Goal: Information Seeking & Learning: Learn about a topic

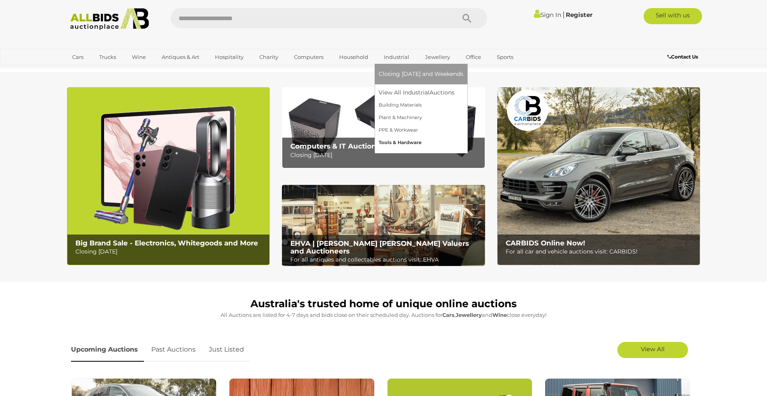
click at [400, 144] on link "Tools & Hardware" at bounding box center [421, 142] width 85 height 13
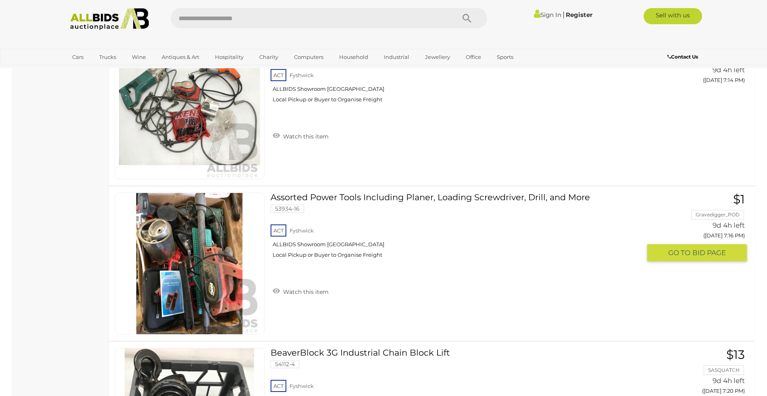
scroll to position [6367, 0]
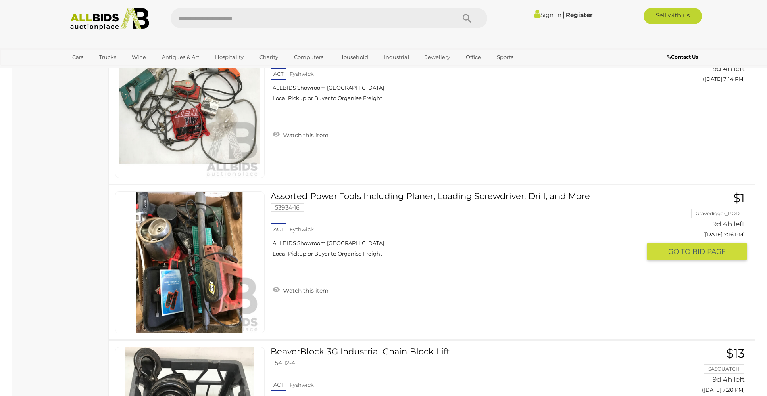
click at [434, 196] on link "Assorted Power Tools Including Planer, Loading Screwdriver, Drill, and More 539…" at bounding box center [459, 227] width 365 height 72
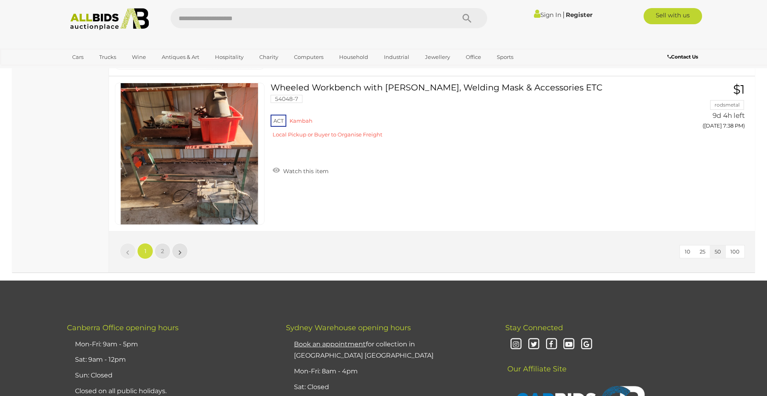
scroll to position [7720, 0]
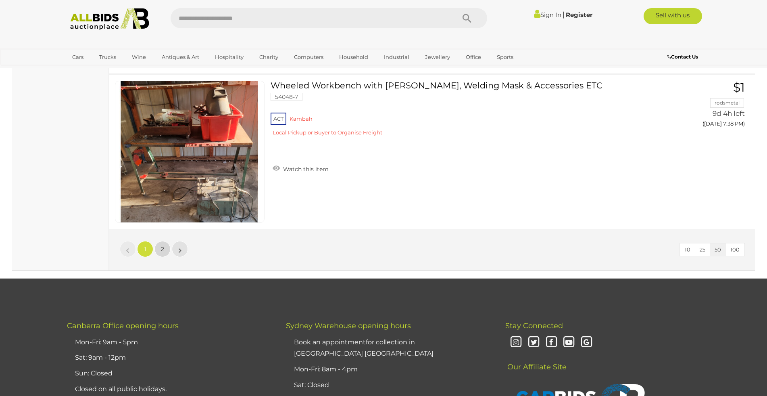
click at [164, 250] on link "2" at bounding box center [162, 249] width 16 height 16
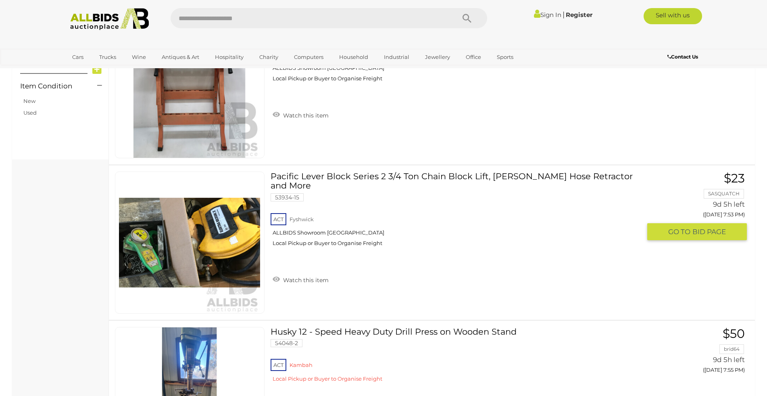
scroll to position [328, 0]
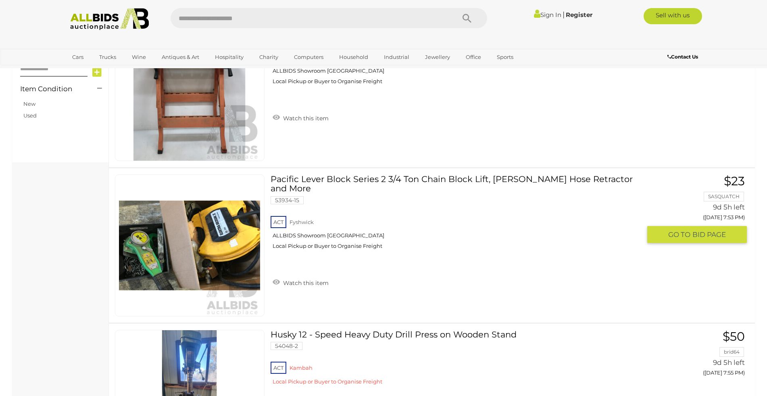
click at [372, 175] on link "Pacific Lever Block Series 2 3/4 Ton Chain Block Lift, Elektra Beckum Hose Retr…" at bounding box center [459, 214] width 365 height 81
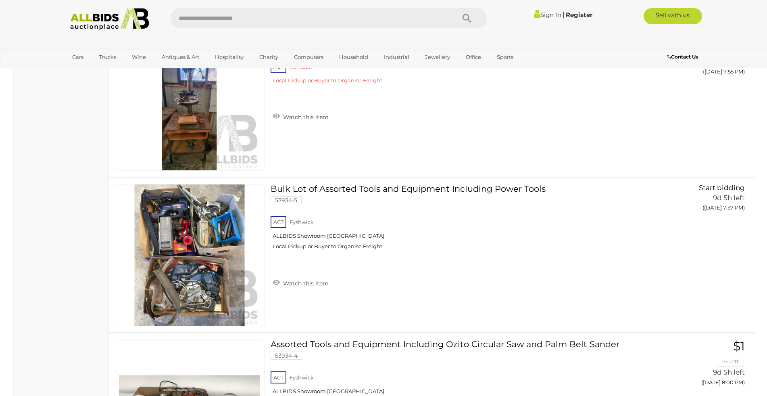
scroll to position [629, 0]
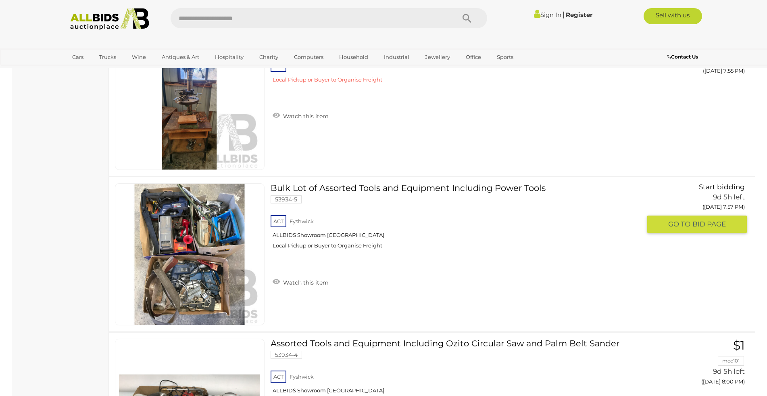
click at [189, 233] on link at bounding box center [190, 254] width 150 height 142
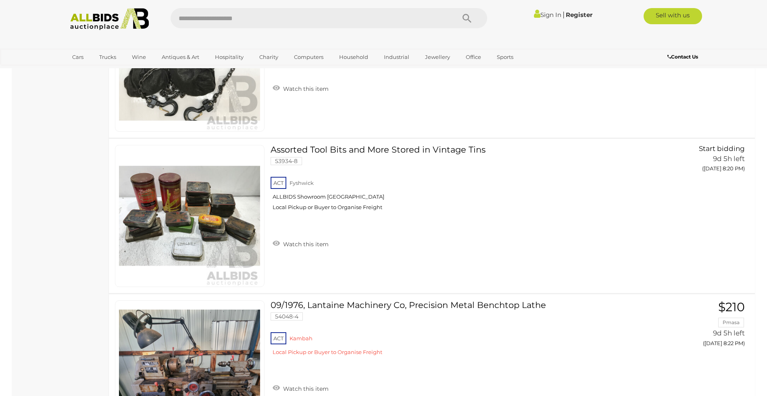
scroll to position [2377, 0]
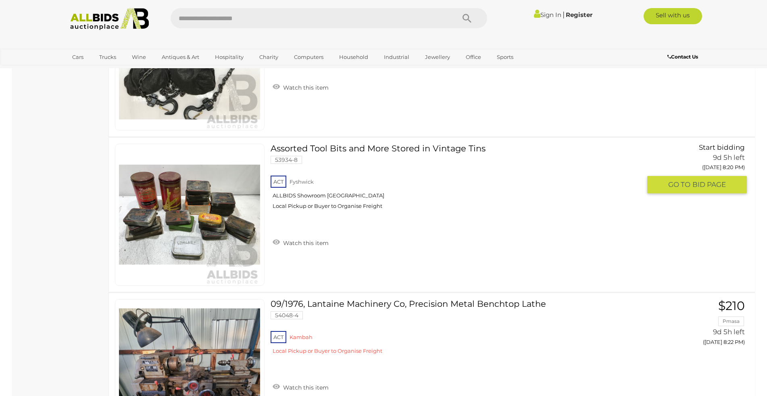
click at [389, 147] on link "Assorted Tool Bits and More Stored in Vintage Tins 53934-8 ACT Fyshwick" at bounding box center [459, 180] width 365 height 72
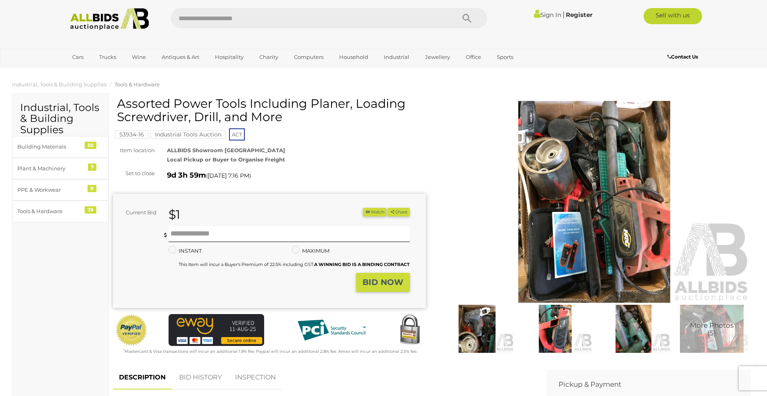
click at [571, 188] on img at bounding box center [594, 202] width 313 height 202
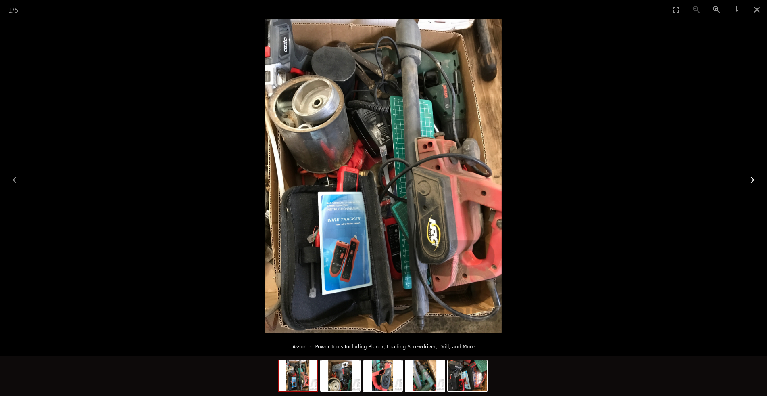
click at [750, 180] on button "Next slide" at bounding box center [750, 180] width 17 height 16
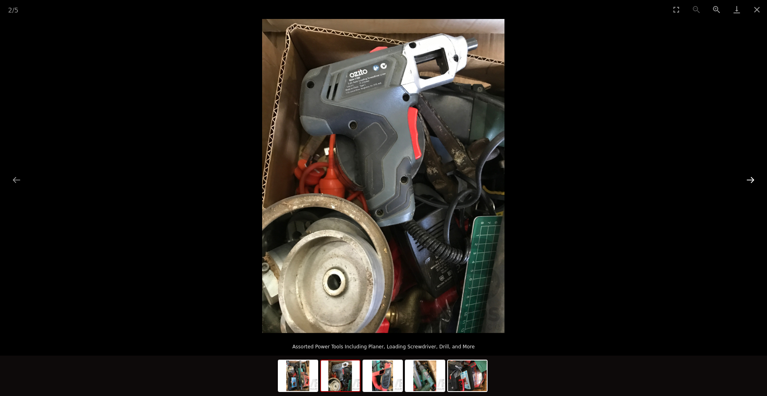
click at [750, 180] on button "Next slide" at bounding box center [750, 180] width 17 height 16
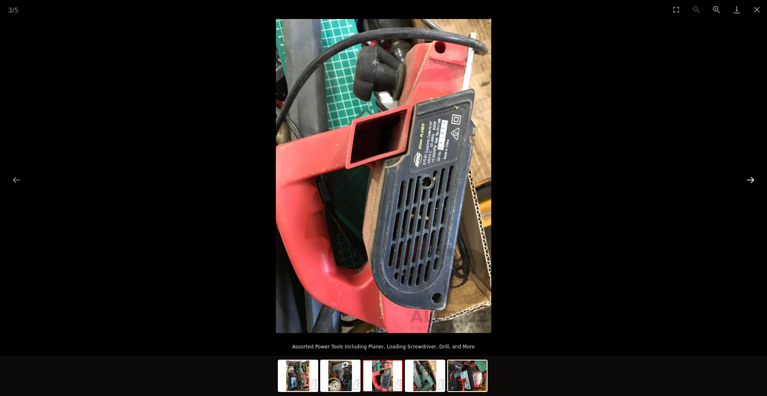
click at [750, 180] on button "Next slide" at bounding box center [750, 180] width 17 height 16
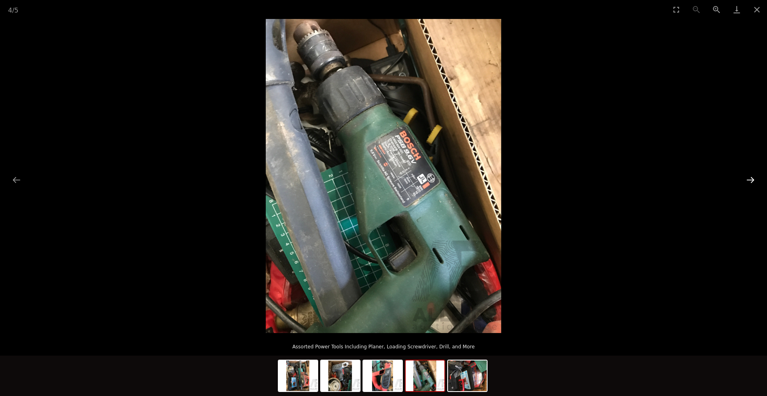
click at [750, 180] on button "Next slide" at bounding box center [750, 180] width 17 height 16
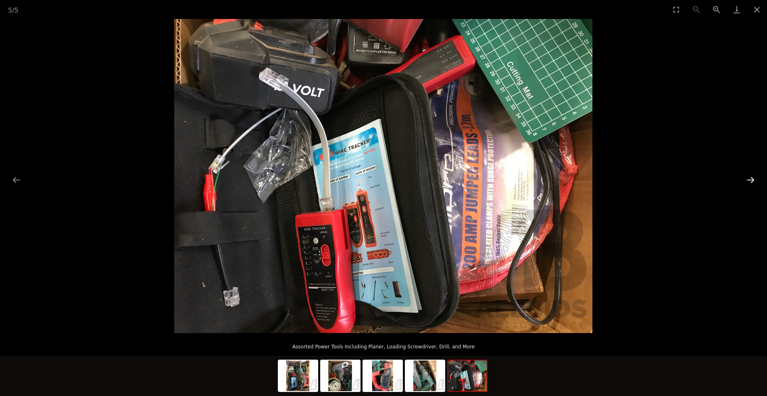
click at [750, 180] on button "Next slide" at bounding box center [750, 180] width 17 height 16
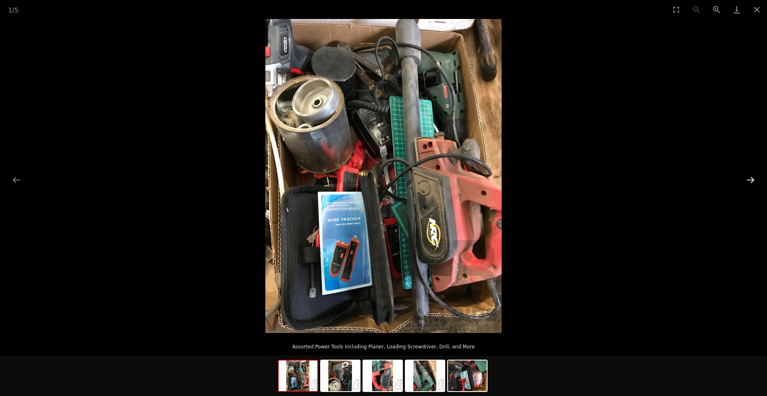
click at [750, 180] on button "Next slide" at bounding box center [750, 180] width 17 height 16
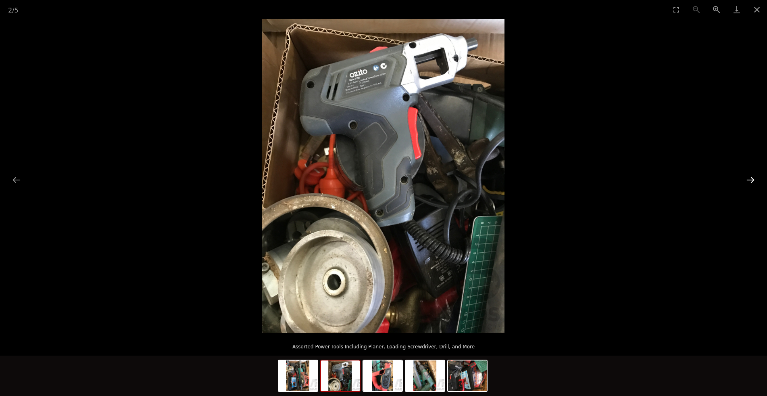
click at [750, 180] on button "Next slide" at bounding box center [750, 180] width 17 height 16
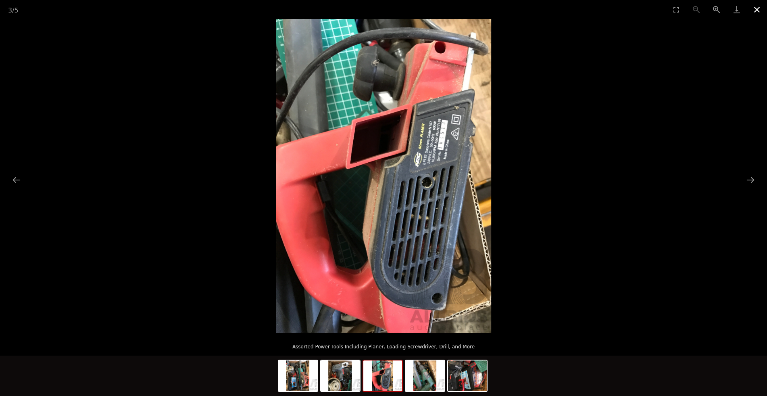
click at [756, 8] on button "Close gallery" at bounding box center [757, 9] width 20 height 19
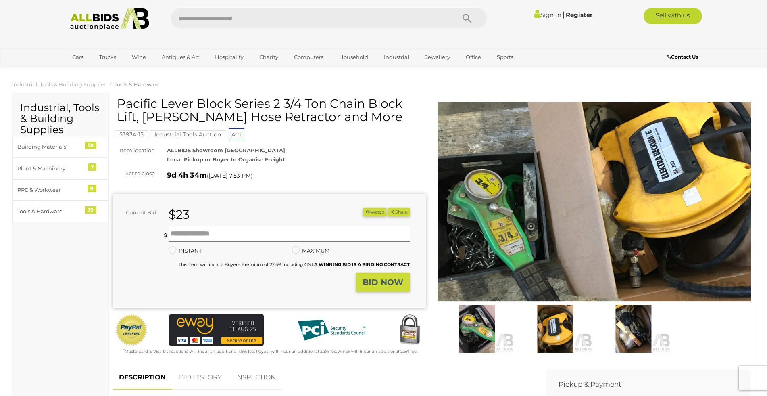
click at [516, 209] on img at bounding box center [594, 202] width 313 height 202
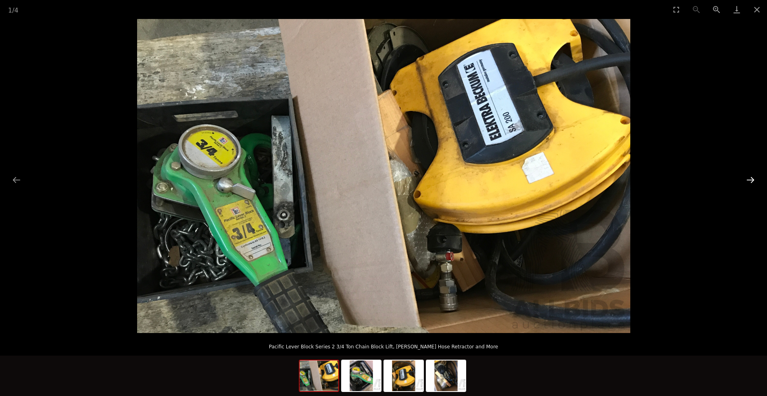
click at [751, 178] on button "Next slide" at bounding box center [750, 180] width 17 height 16
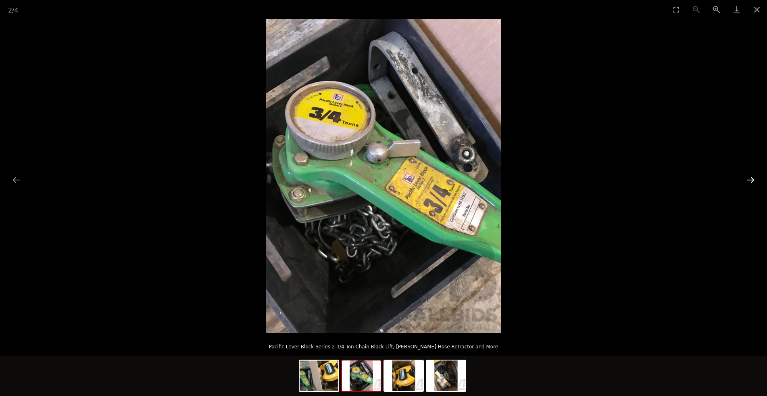
click at [751, 178] on button "Next slide" at bounding box center [750, 180] width 17 height 16
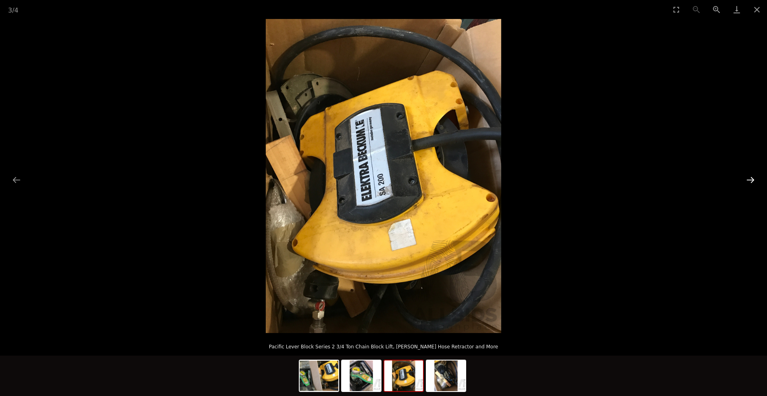
click at [751, 178] on button "Next slide" at bounding box center [750, 180] width 17 height 16
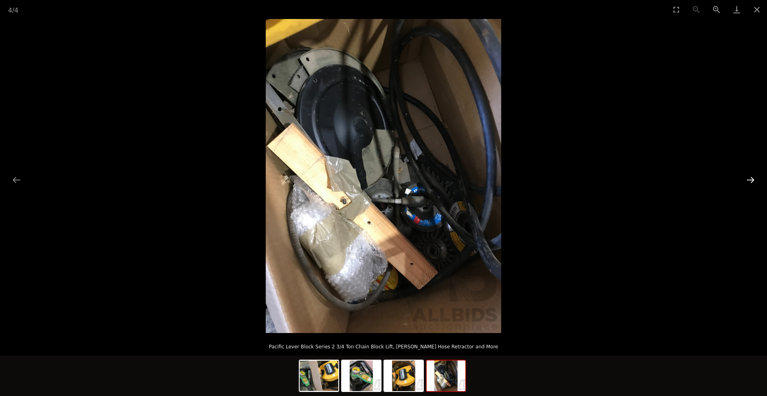
click at [751, 178] on button "Next slide" at bounding box center [750, 180] width 17 height 16
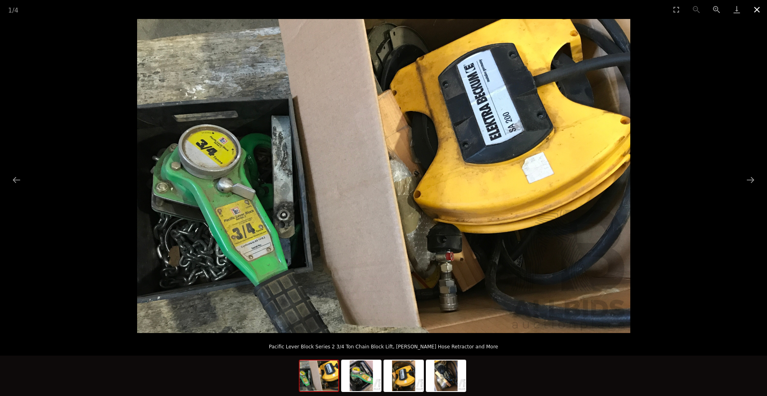
click at [757, 10] on button "Close gallery" at bounding box center [757, 9] width 20 height 19
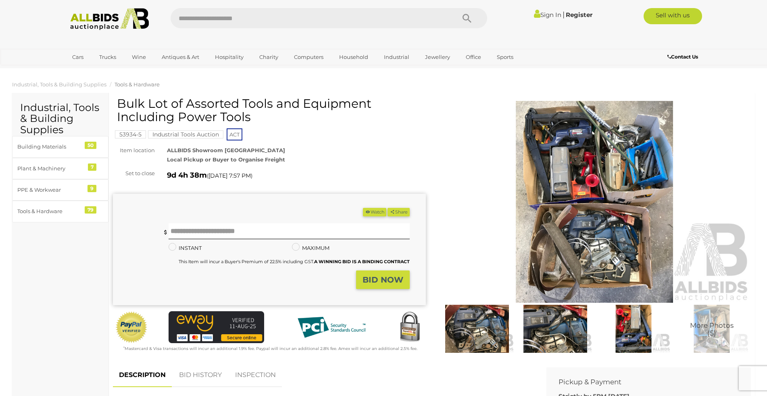
click at [579, 186] on img at bounding box center [594, 202] width 313 height 202
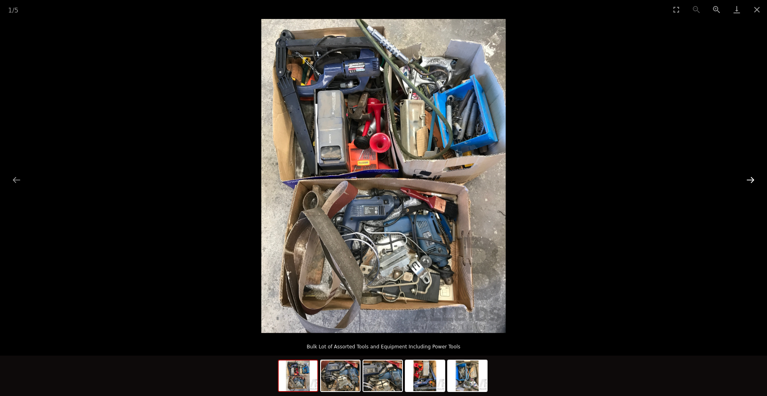
click at [753, 180] on button "Next slide" at bounding box center [750, 180] width 17 height 16
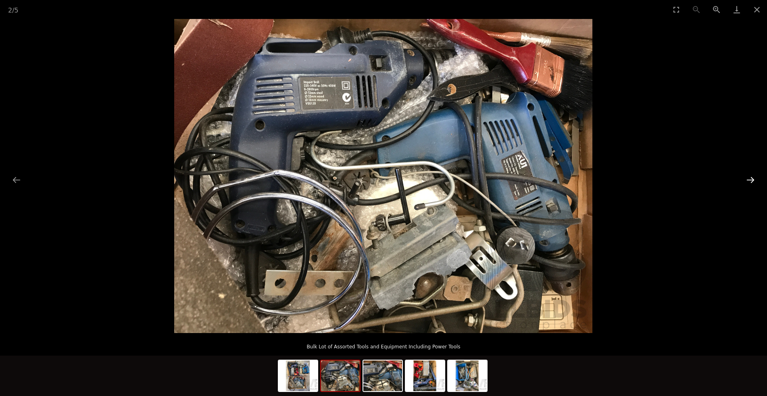
click at [753, 180] on button "Next slide" at bounding box center [750, 180] width 17 height 16
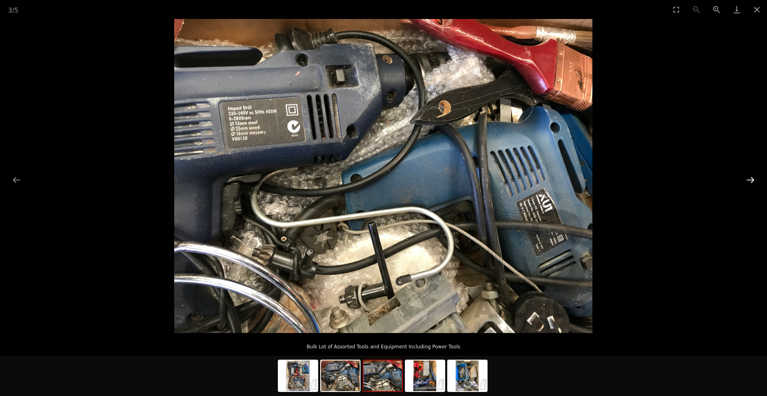
click at [753, 180] on button "Next slide" at bounding box center [750, 180] width 17 height 16
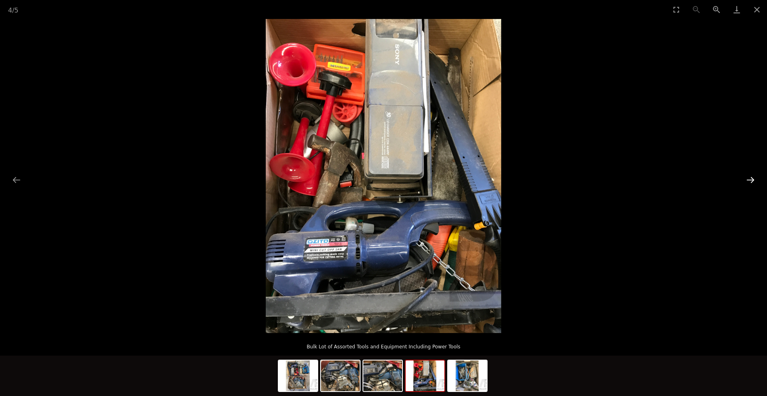
click at [753, 180] on button "Next slide" at bounding box center [750, 180] width 17 height 16
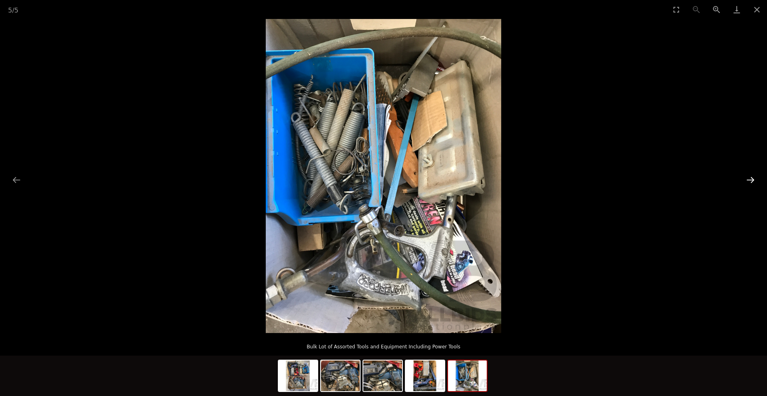
click at [753, 180] on button "Next slide" at bounding box center [750, 180] width 17 height 16
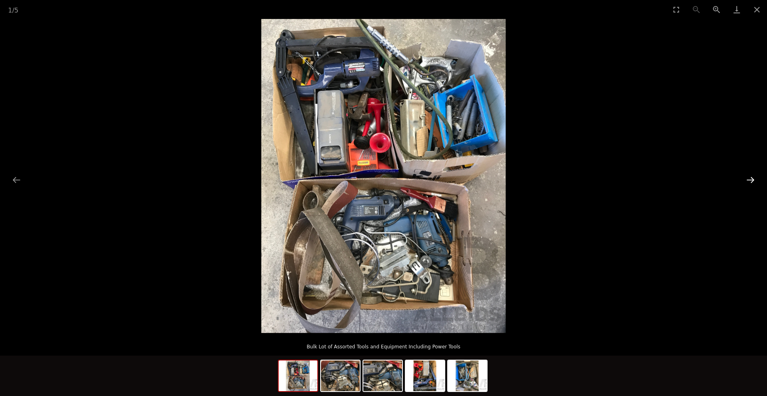
click at [753, 180] on button "Next slide" at bounding box center [750, 180] width 17 height 16
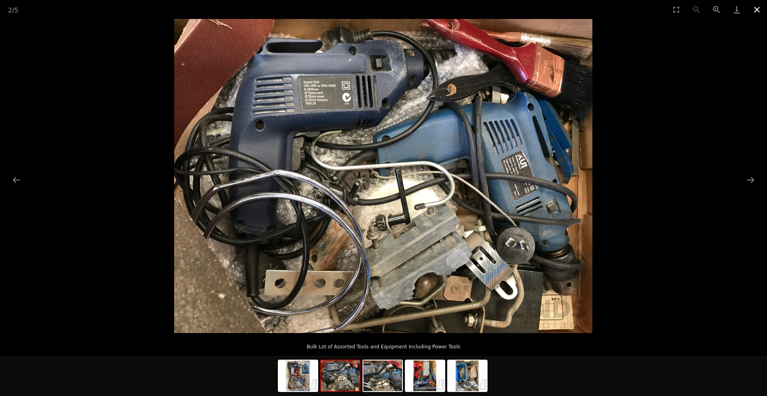
click at [758, 9] on button "Close gallery" at bounding box center [757, 9] width 20 height 19
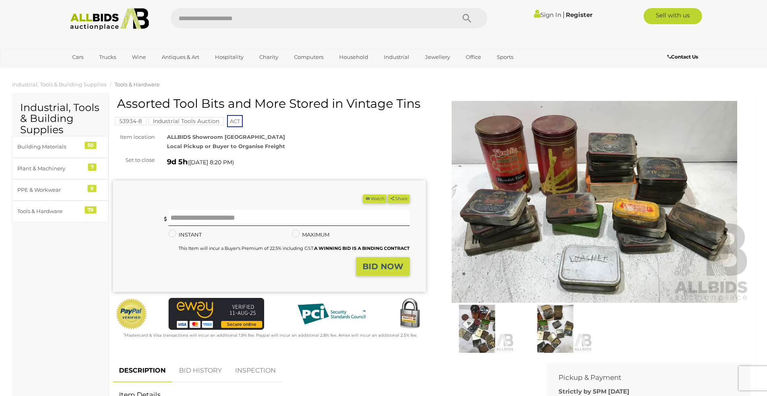
click at [553, 204] on img at bounding box center [594, 202] width 313 height 202
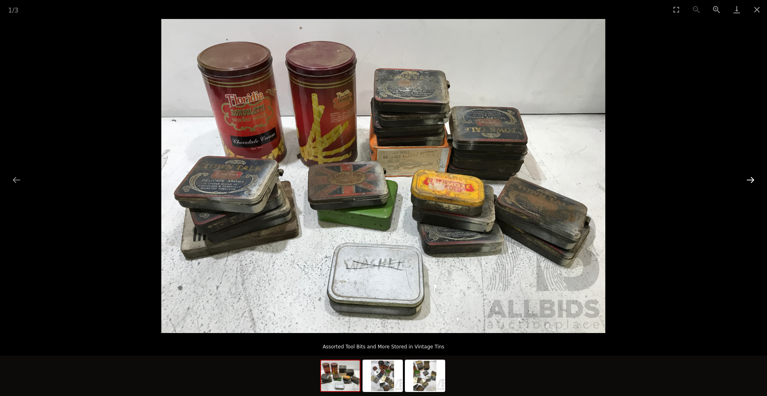
click at [752, 180] on button "Next slide" at bounding box center [750, 180] width 17 height 16
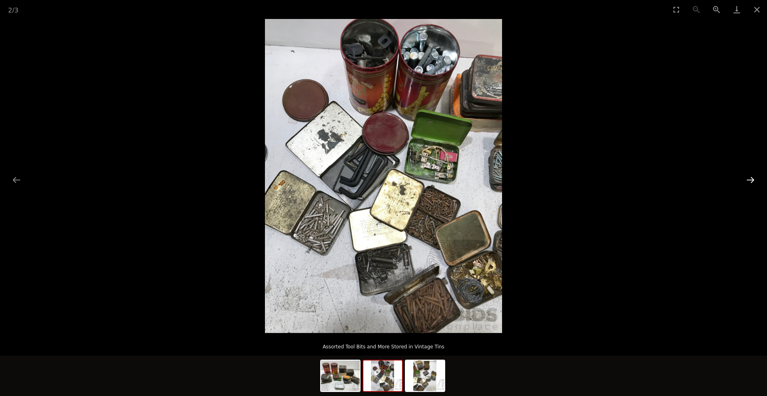
click at [752, 180] on button "Next slide" at bounding box center [750, 180] width 17 height 16
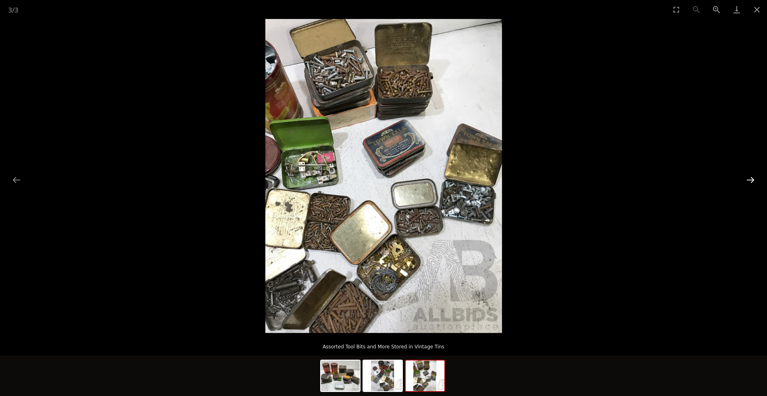
click at [752, 180] on button "Next slide" at bounding box center [750, 180] width 17 height 16
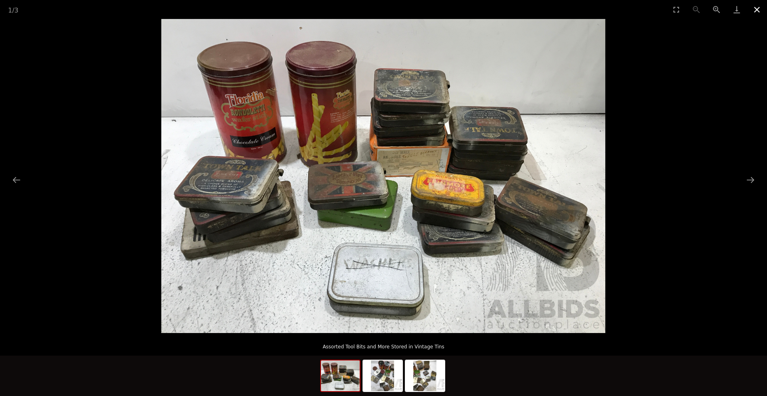
click at [756, 10] on button "Close gallery" at bounding box center [757, 9] width 20 height 19
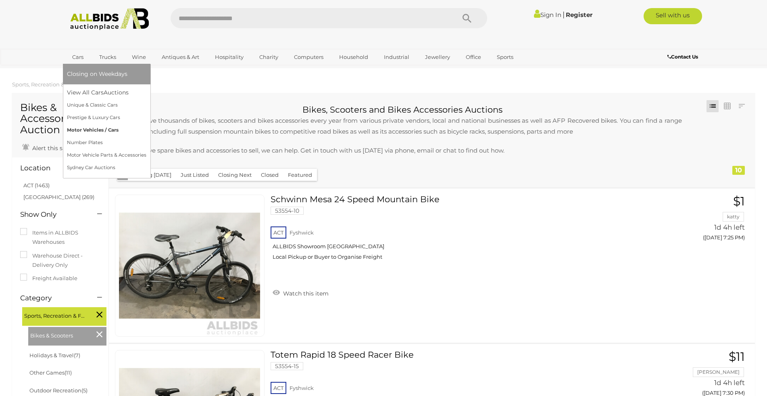
click at [90, 128] on link "Motor Vehicles / Cars" at bounding box center [106, 130] width 79 height 13
